Goal: Task Accomplishment & Management: Manage account settings

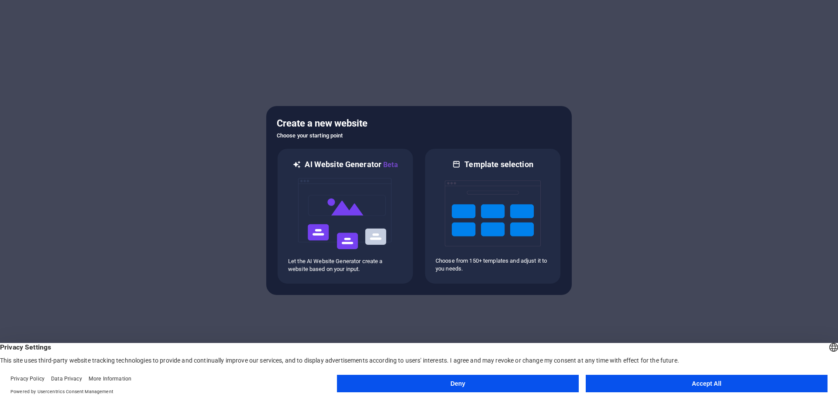
click at [706, 382] on button "Accept All" at bounding box center [707, 383] width 242 height 17
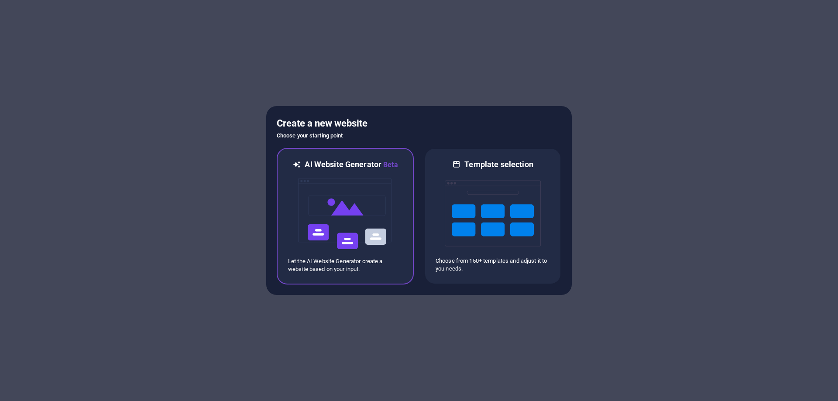
click at [359, 230] on img at bounding box center [345, 213] width 96 height 87
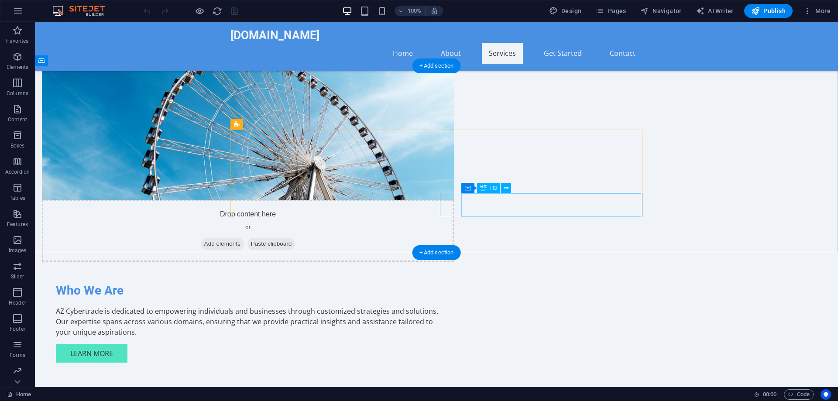
scroll to position [178, 0]
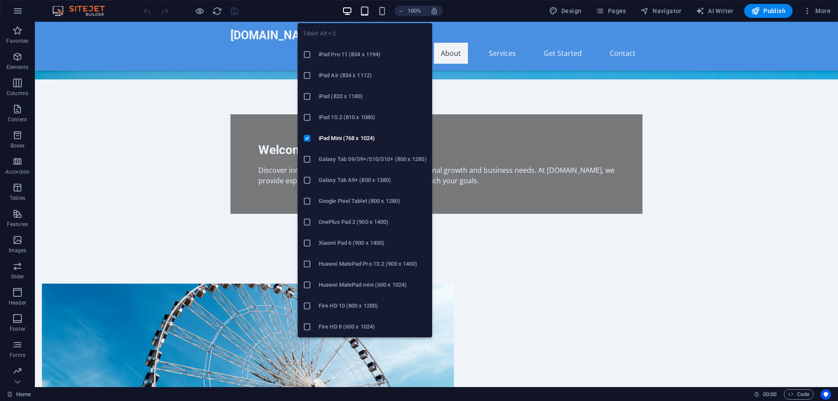
click at [367, 8] on icon "button" at bounding box center [365, 11] width 10 height 10
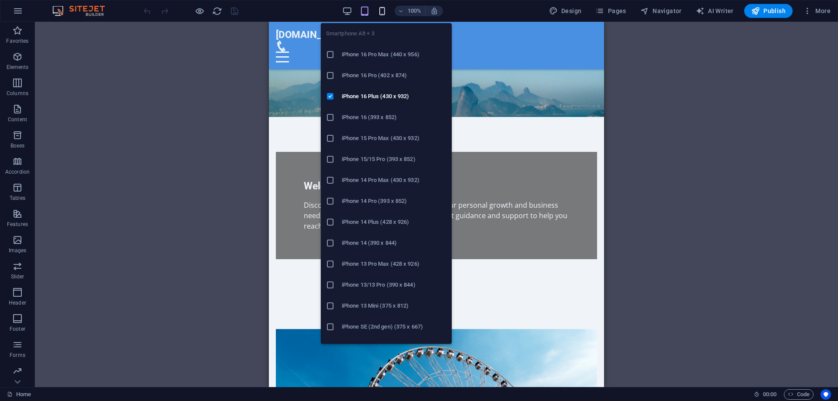
click at [384, 10] on icon "button" at bounding box center [382, 11] width 10 height 10
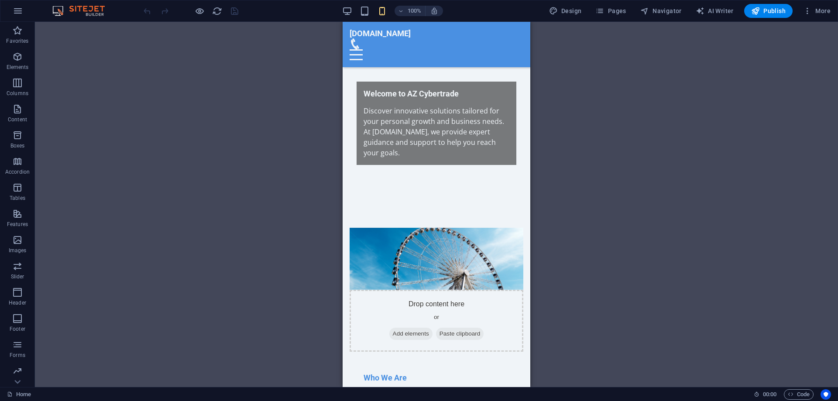
click at [357, 7] on div "100%" at bounding box center [392, 11] width 101 height 14
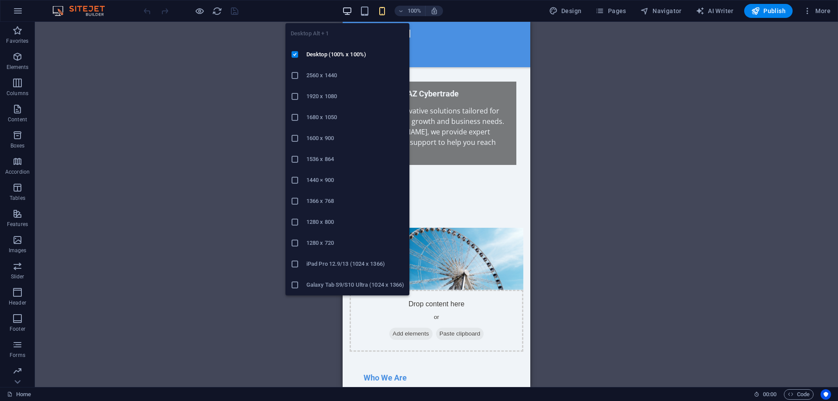
click at [352, 8] on icon "button" at bounding box center [347, 11] width 10 height 10
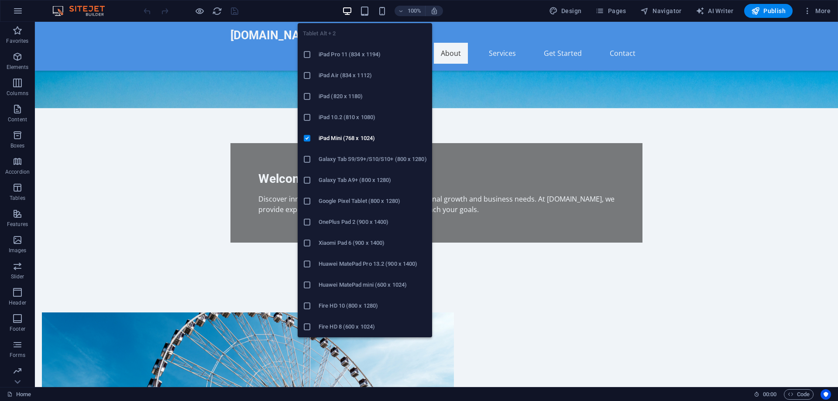
scroll to position [188, 0]
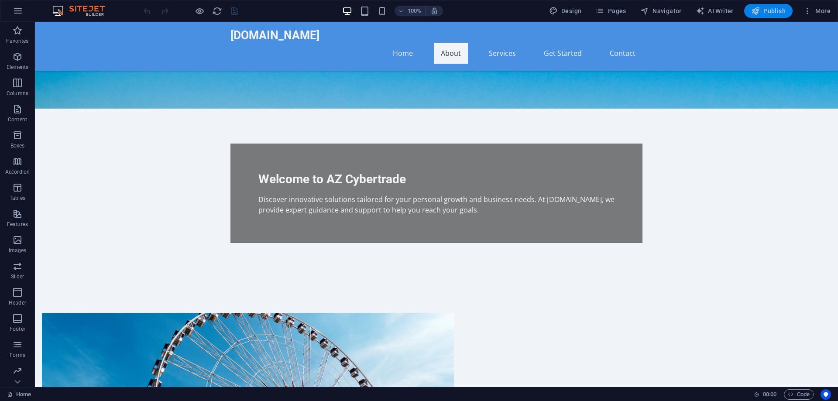
click at [778, 14] on span "Publish" at bounding box center [768, 11] width 34 height 9
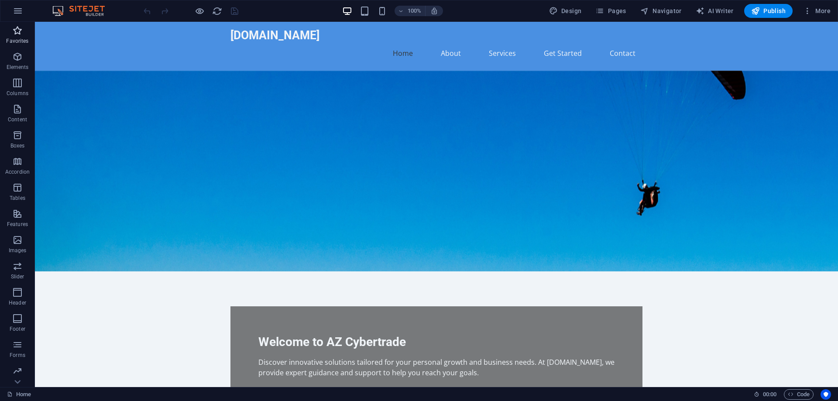
click at [18, 31] on icon "button" at bounding box center [17, 30] width 10 height 10
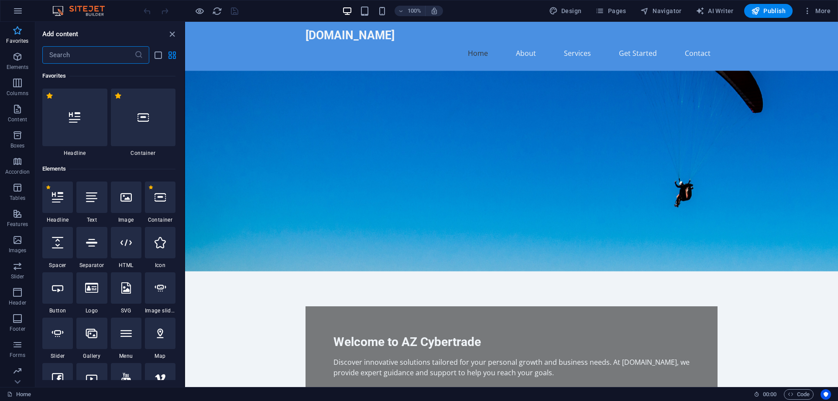
click at [18, 31] on icon "button" at bounding box center [17, 30] width 10 height 10
click at [13, 12] on icon "button" at bounding box center [18, 11] width 10 height 10
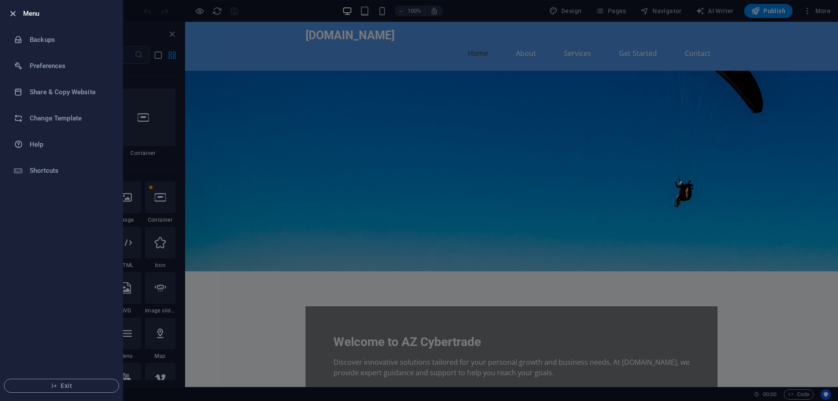
click at [12, 12] on icon "button" at bounding box center [13, 14] width 10 height 10
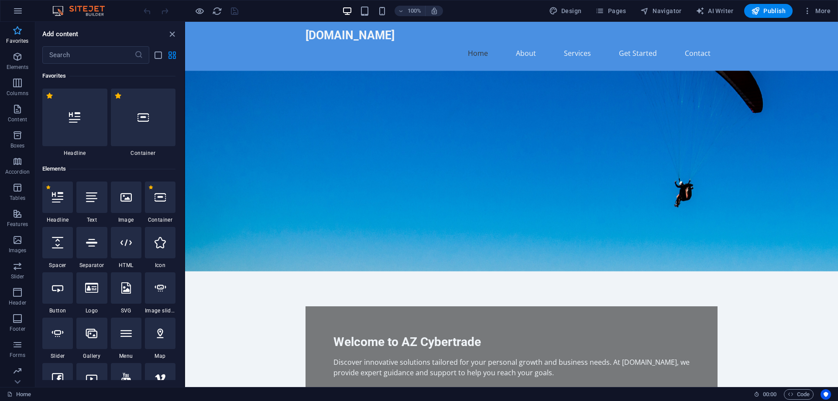
click at [18, 29] on icon "button" at bounding box center [17, 30] width 10 height 10
click at [172, 34] on icon "close panel" at bounding box center [172, 34] width 10 height 10
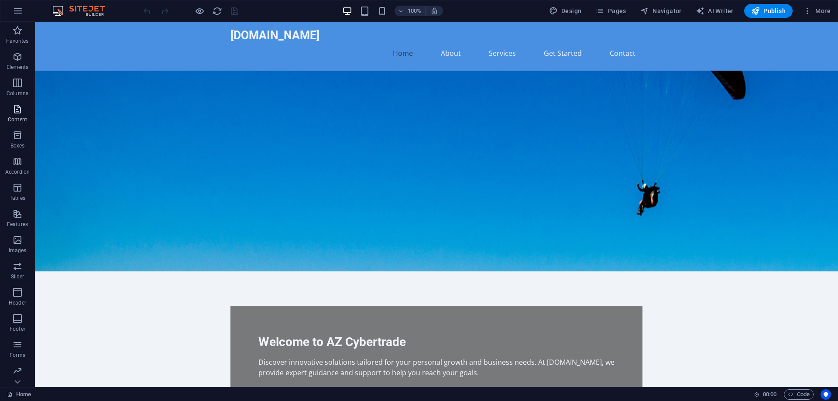
click at [16, 108] on icon "button" at bounding box center [17, 109] width 10 height 10
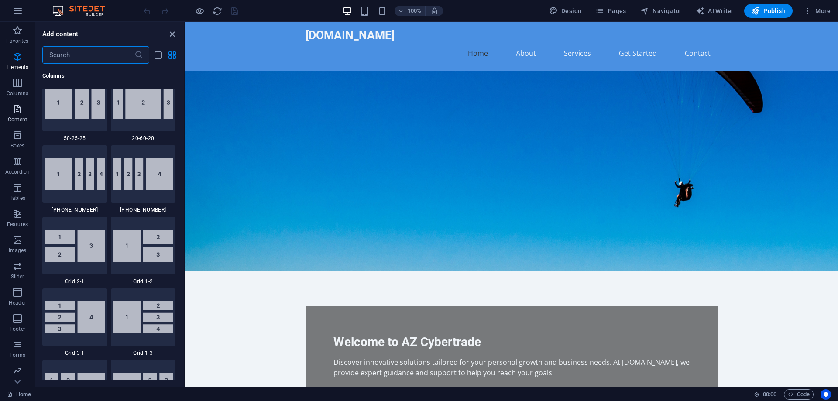
scroll to position [1527, 0]
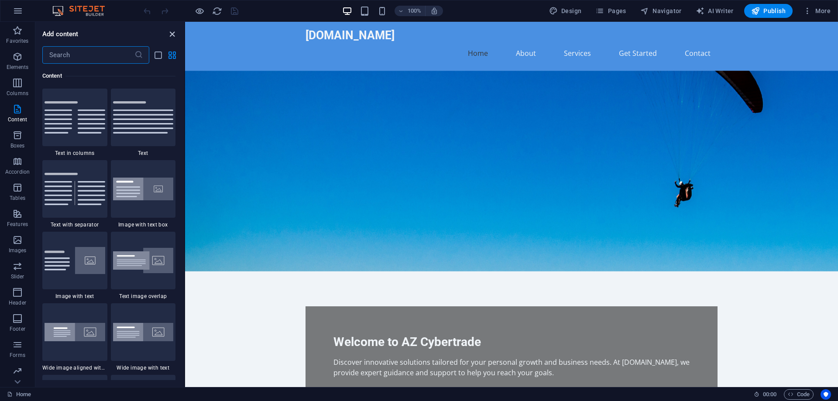
click at [170, 36] on icon "close panel" at bounding box center [172, 34] width 10 height 10
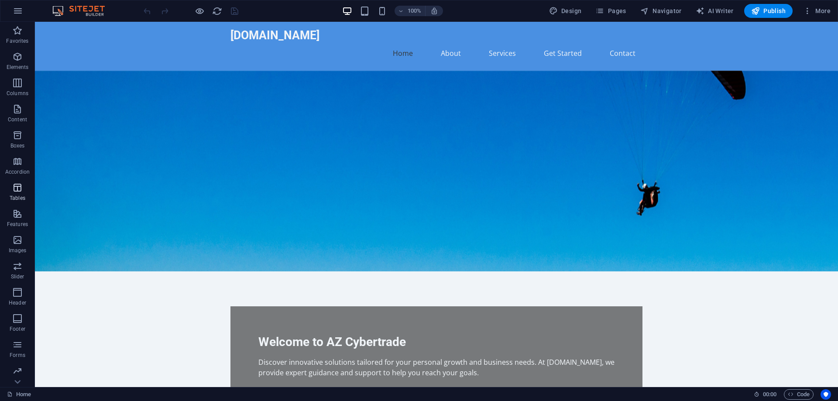
click at [15, 189] on icon "button" at bounding box center [17, 187] width 10 height 10
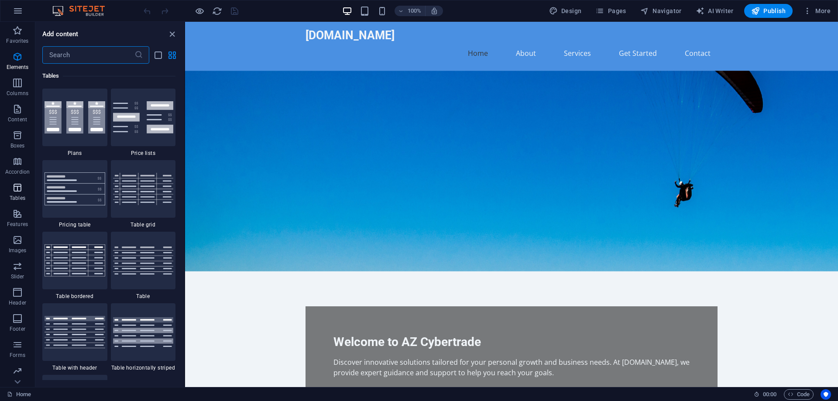
scroll to position [3023, 0]
click at [18, 12] on icon "button" at bounding box center [18, 11] width 10 height 10
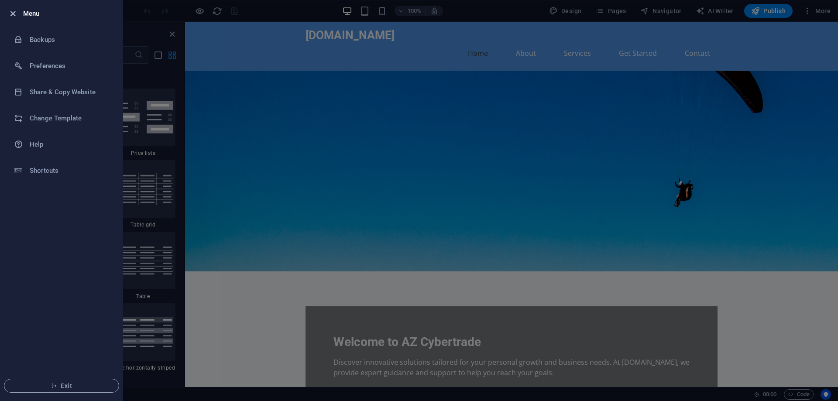
click at [14, 13] on icon "button" at bounding box center [13, 14] width 10 height 10
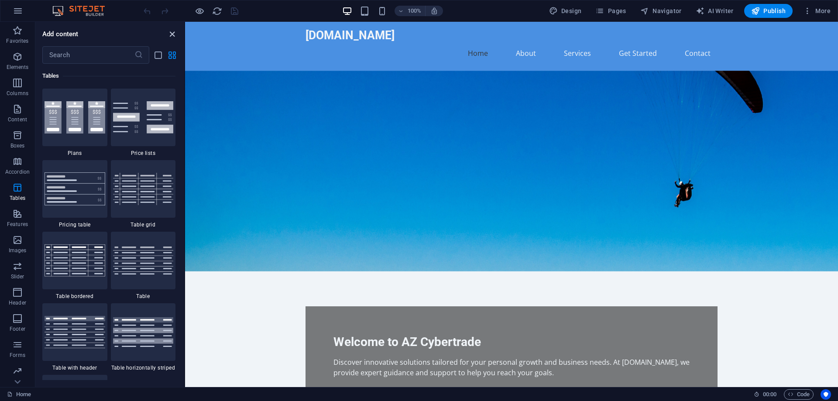
click at [167, 35] on icon "close panel" at bounding box center [172, 34] width 10 height 10
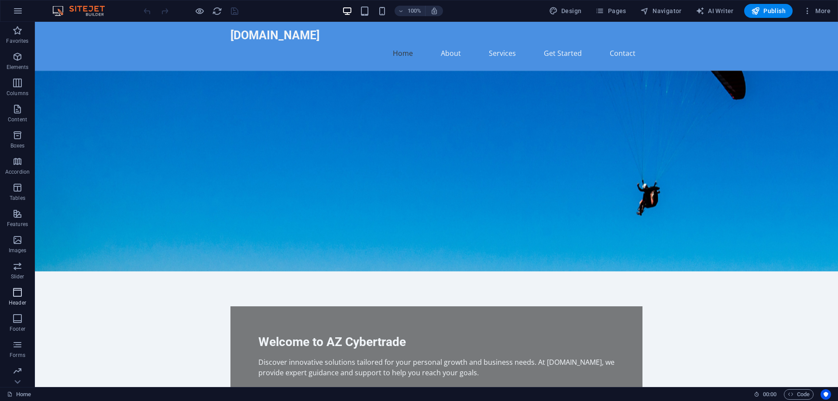
scroll to position [27, 0]
click at [17, 316] on icon "button" at bounding box center [17, 317] width 10 height 10
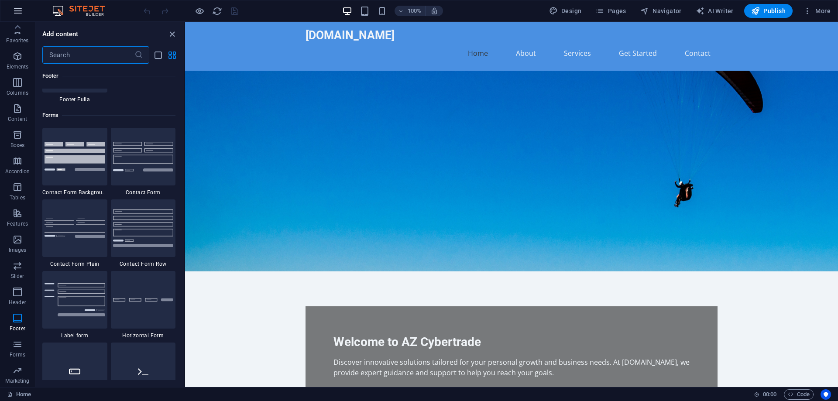
scroll to position [0, 0]
click at [21, 10] on icon "button" at bounding box center [18, 11] width 10 height 10
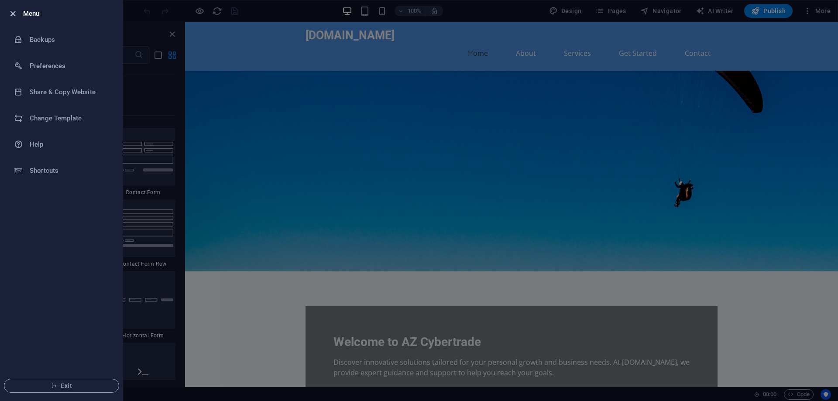
click at [13, 12] on icon "button" at bounding box center [13, 14] width 10 height 10
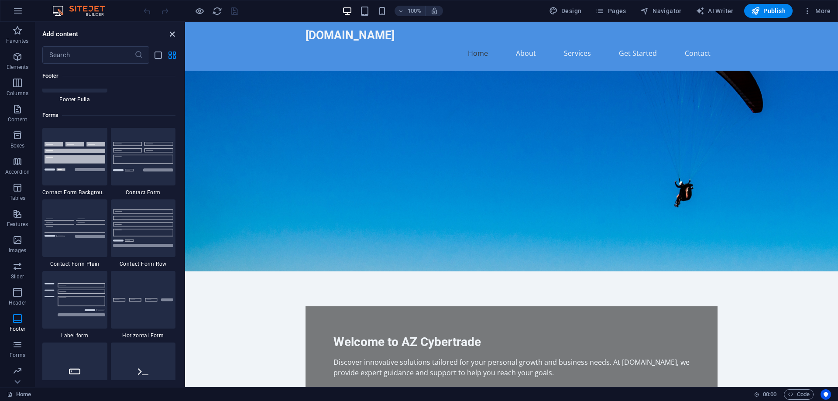
drag, startPoint x: 172, startPoint y: 32, endPoint x: 137, endPoint y: 10, distance: 40.7
click at [172, 32] on icon "close panel" at bounding box center [172, 34] width 10 height 10
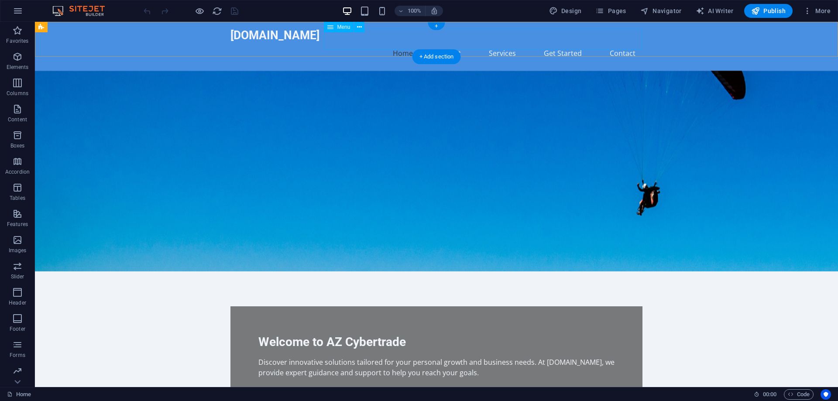
click at [410, 43] on nav "Home About Services Get Started Contact" at bounding box center [436, 53] width 412 height 21
click at [330, 26] on icon at bounding box center [330, 27] width 6 height 10
click at [362, 28] on button at bounding box center [359, 27] width 10 height 10
click at [401, 43] on nav "Home About Services Get Started Contact" at bounding box center [436, 53] width 412 height 21
click at [403, 43] on nav "Home About Services Get Started Contact" at bounding box center [436, 53] width 412 height 21
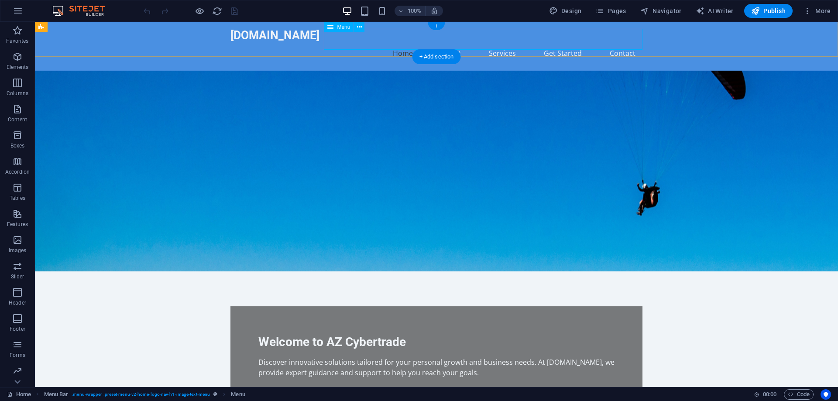
click at [403, 43] on nav "Home About Services Get Started Contact" at bounding box center [436, 53] width 412 height 21
select select
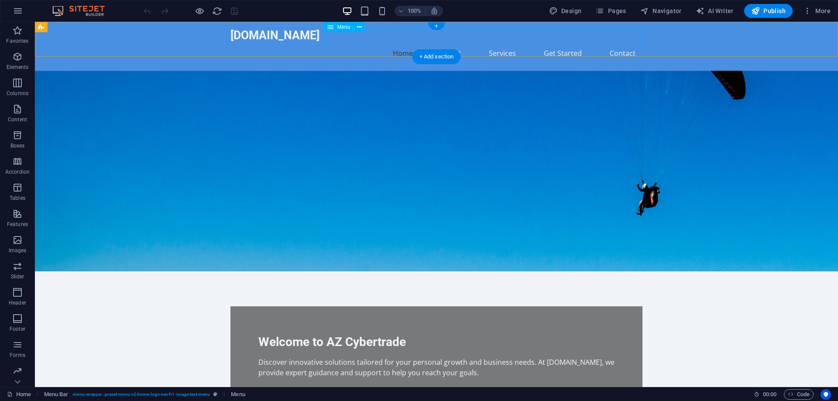
select select
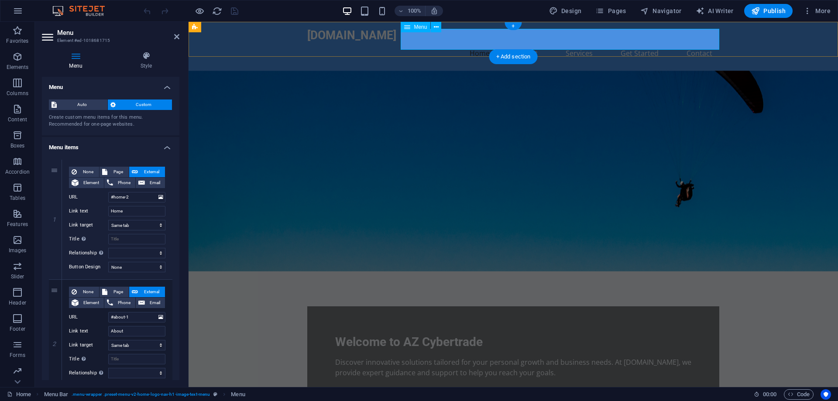
click at [482, 43] on nav "Home About Services Get Started Contact" at bounding box center [513, 53] width 412 height 21
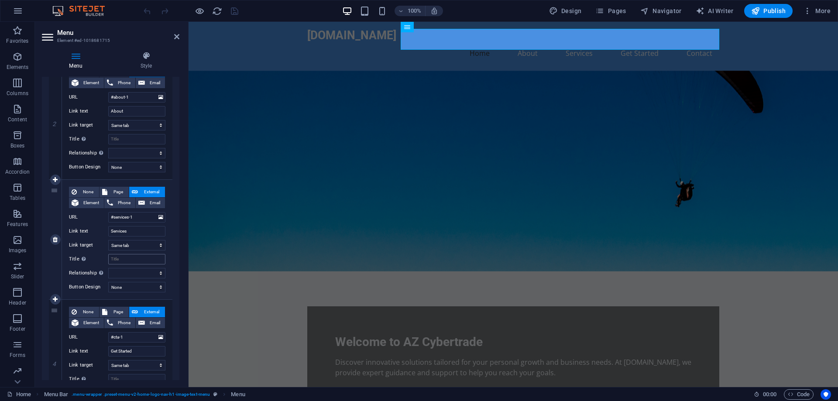
scroll to position [275, 0]
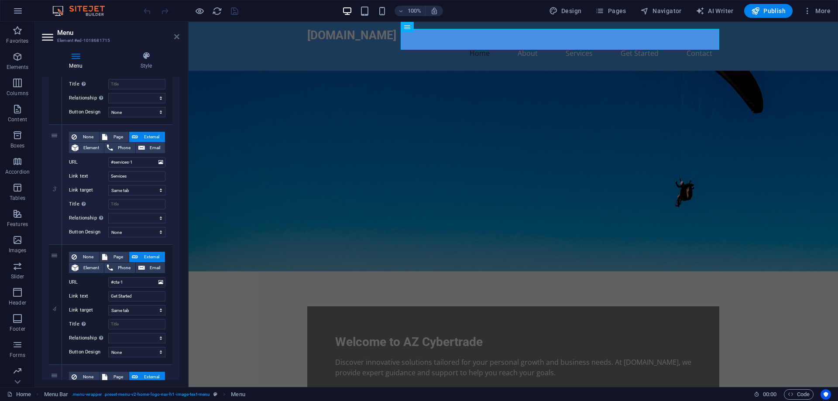
drag, startPoint x: 177, startPoint y: 36, endPoint x: 142, endPoint y: 13, distance: 41.9
click at [177, 36] on icon at bounding box center [176, 36] width 5 height 7
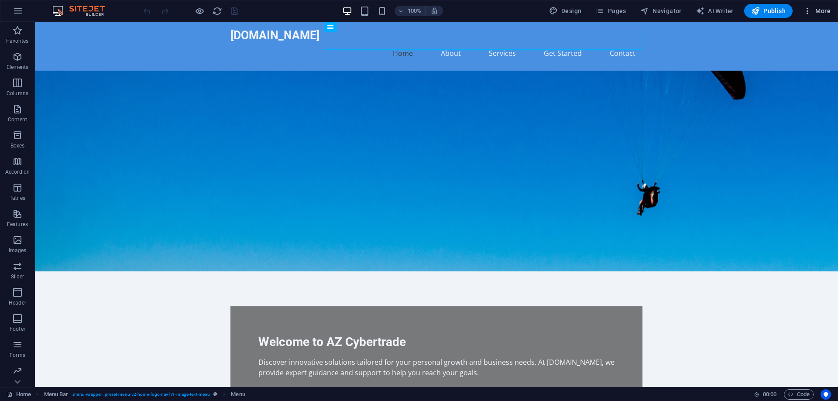
click at [823, 12] on span "More" at bounding box center [816, 11] width 27 height 9
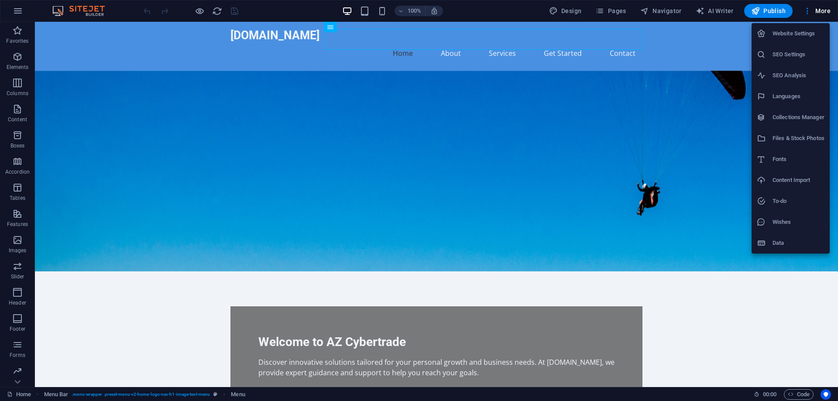
click at [810, 9] on div at bounding box center [419, 200] width 838 height 401
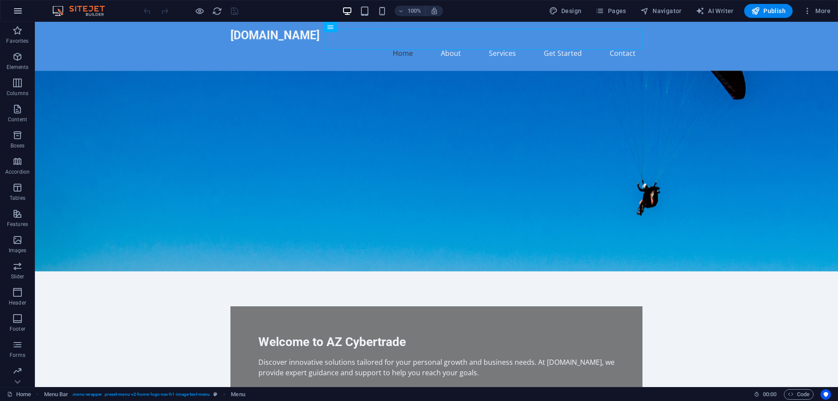
click at [21, 12] on icon "button" at bounding box center [18, 11] width 10 height 10
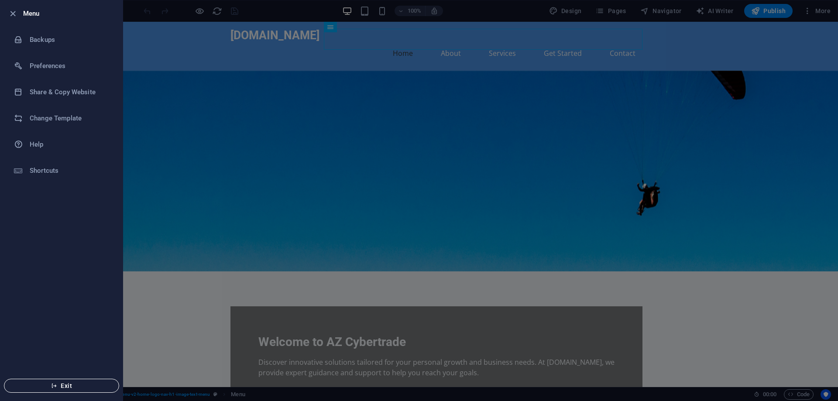
click at [78, 388] on span "Exit" at bounding box center [61, 385] width 100 height 7
